Goal: Transaction & Acquisition: Obtain resource

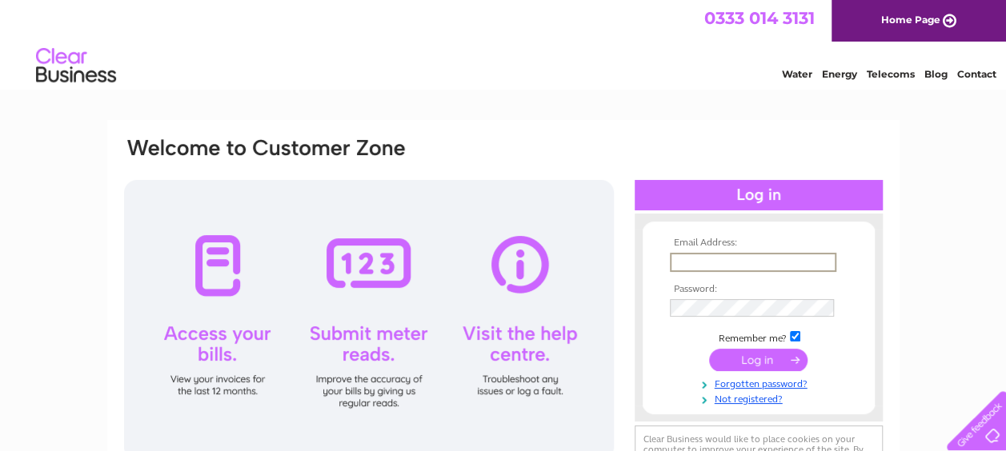
click at [703, 259] on input "text" at bounding box center [753, 262] width 167 height 19
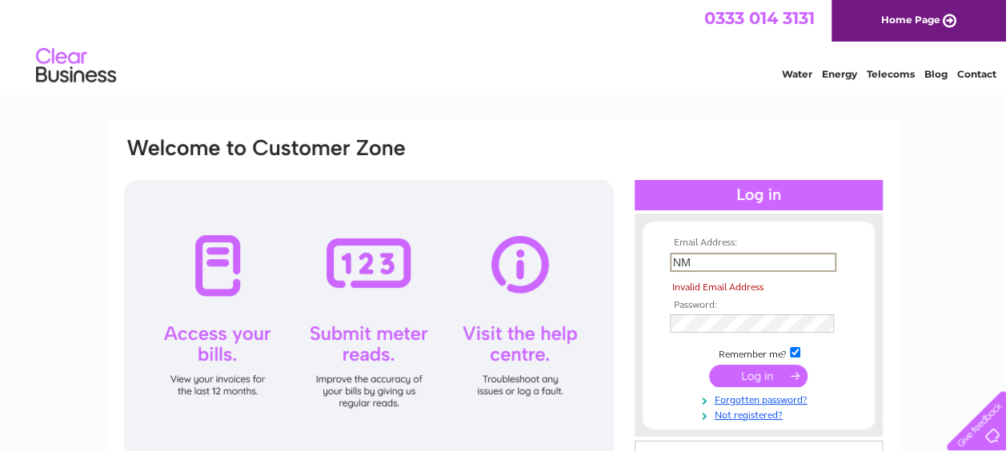
type input "N"
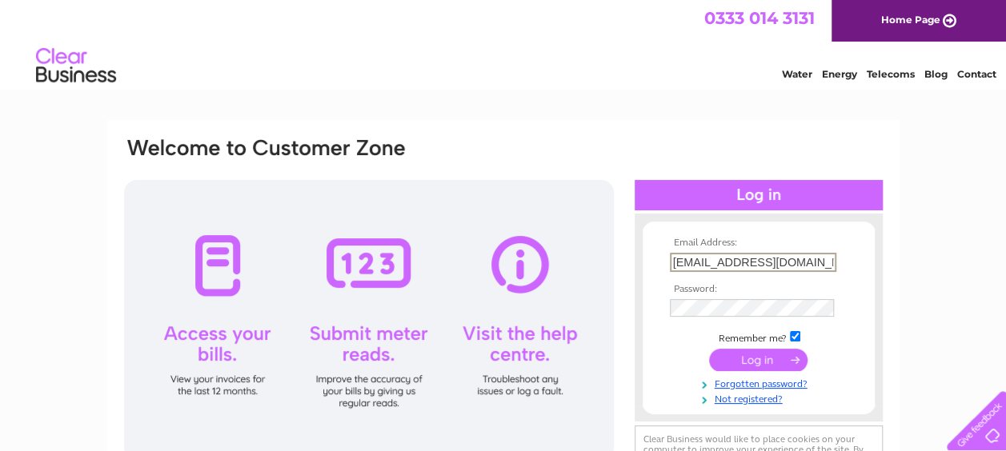
scroll to position [0, 3]
type input "nmcmyn@ultimatefinance.co.uk"
click at [764, 360] on input "submit" at bounding box center [758, 358] width 98 height 22
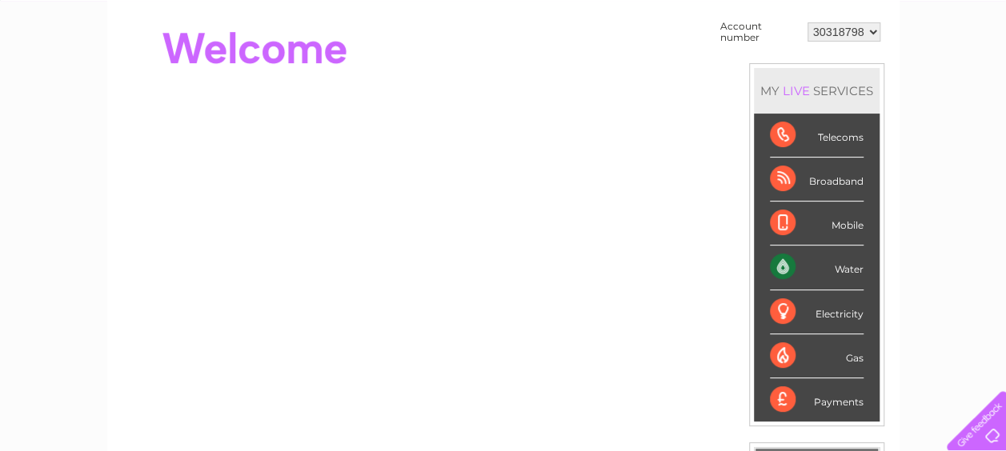
scroll to position [144, 0]
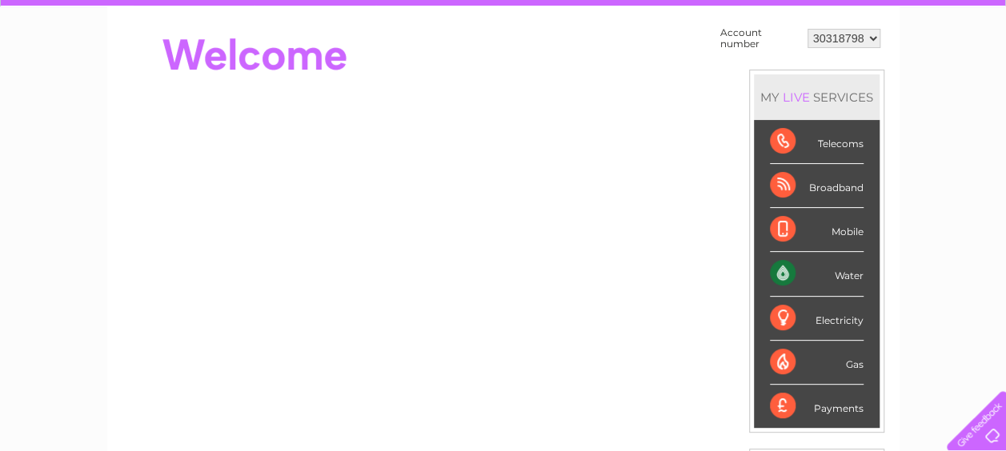
click at [870, 39] on select "30318798" at bounding box center [844, 38] width 73 height 19
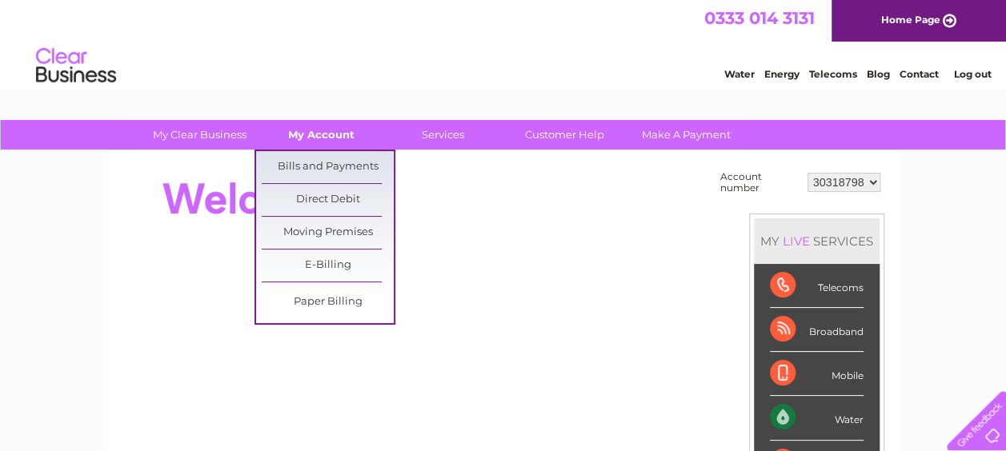
click at [337, 128] on link "My Account" at bounding box center [321, 135] width 132 height 30
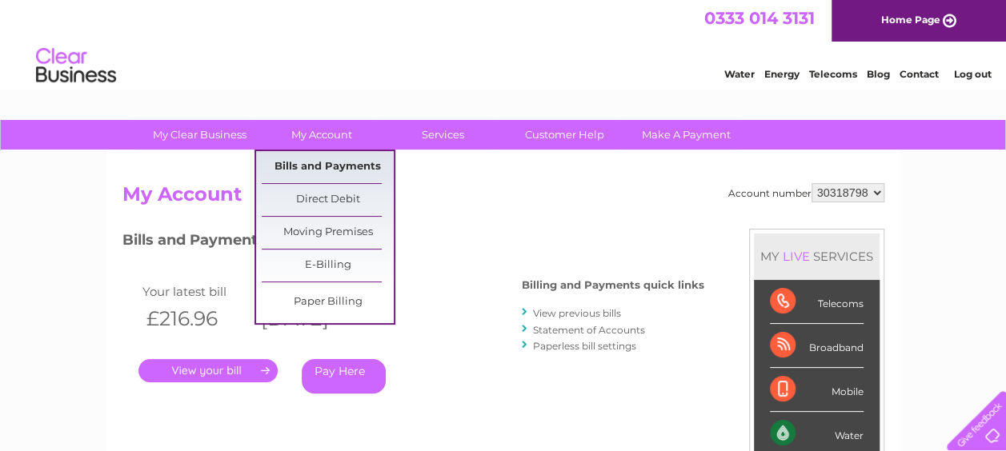
click at [319, 159] on link "Bills and Payments" at bounding box center [328, 167] width 132 height 32
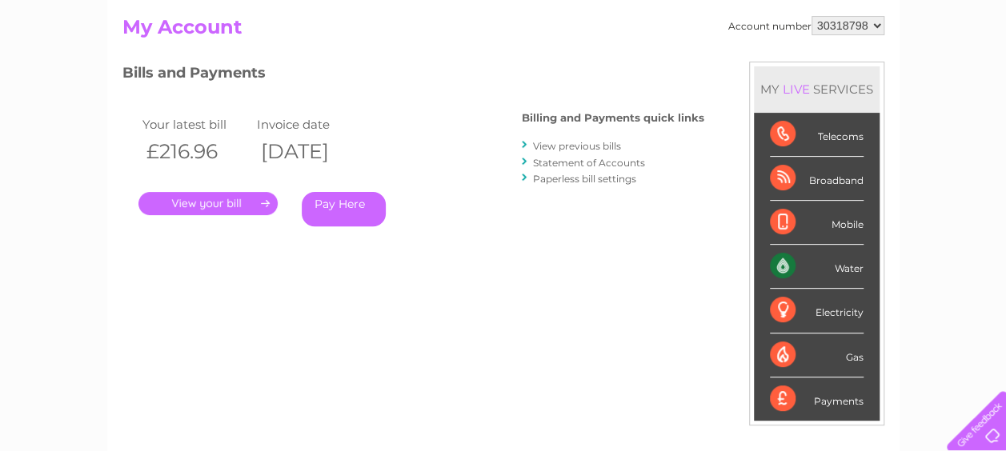
scroll to position [170, 0]
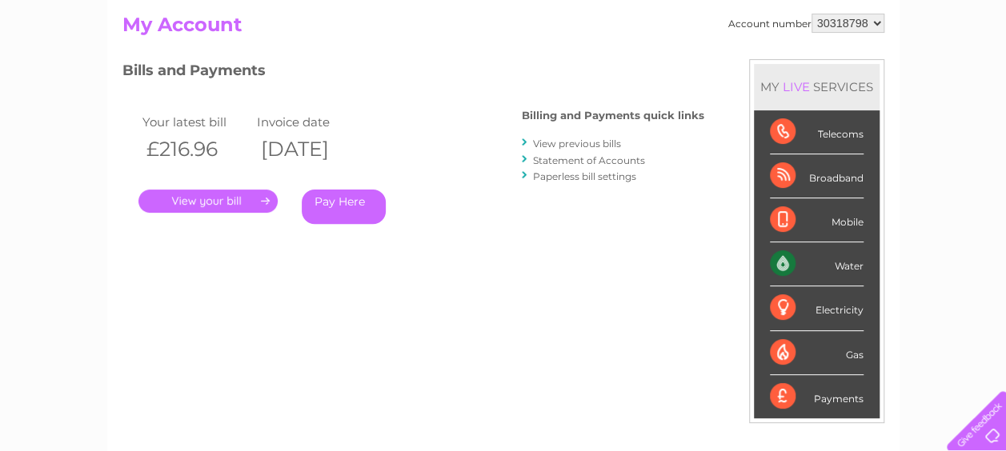
click at [262, 198] on link "." at bounding box center [207, 201] width 139 height 23
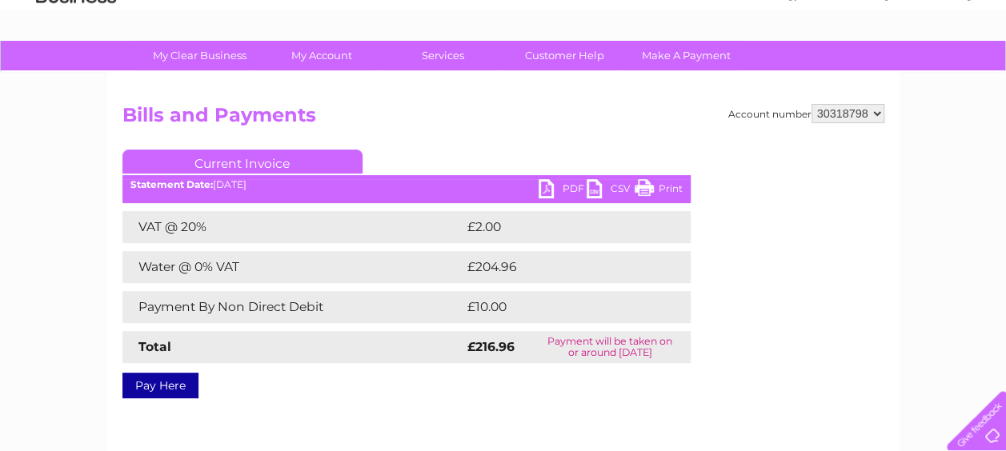
scroll to position [88, 0]
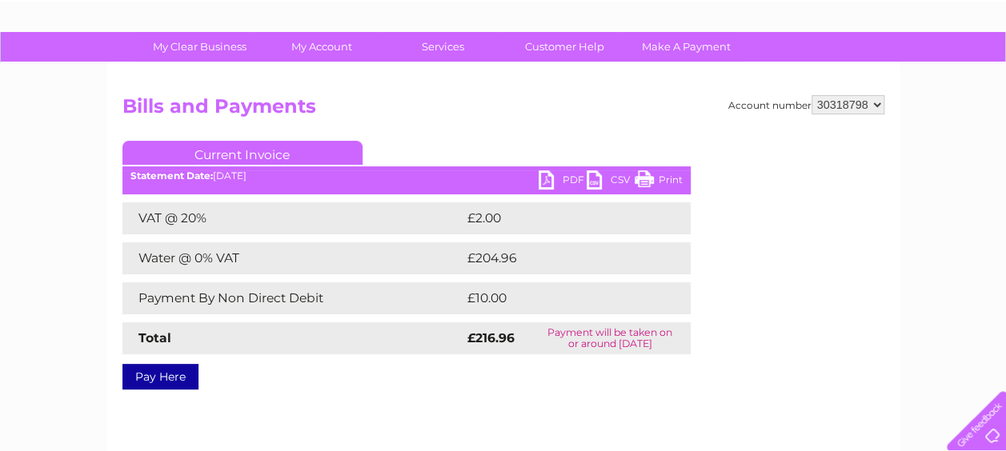
click at [556, 184] on link "PDF" at bounding box center [563, 182] width 48 height 23
